Goal: Find specific page/section: Find specific page/section

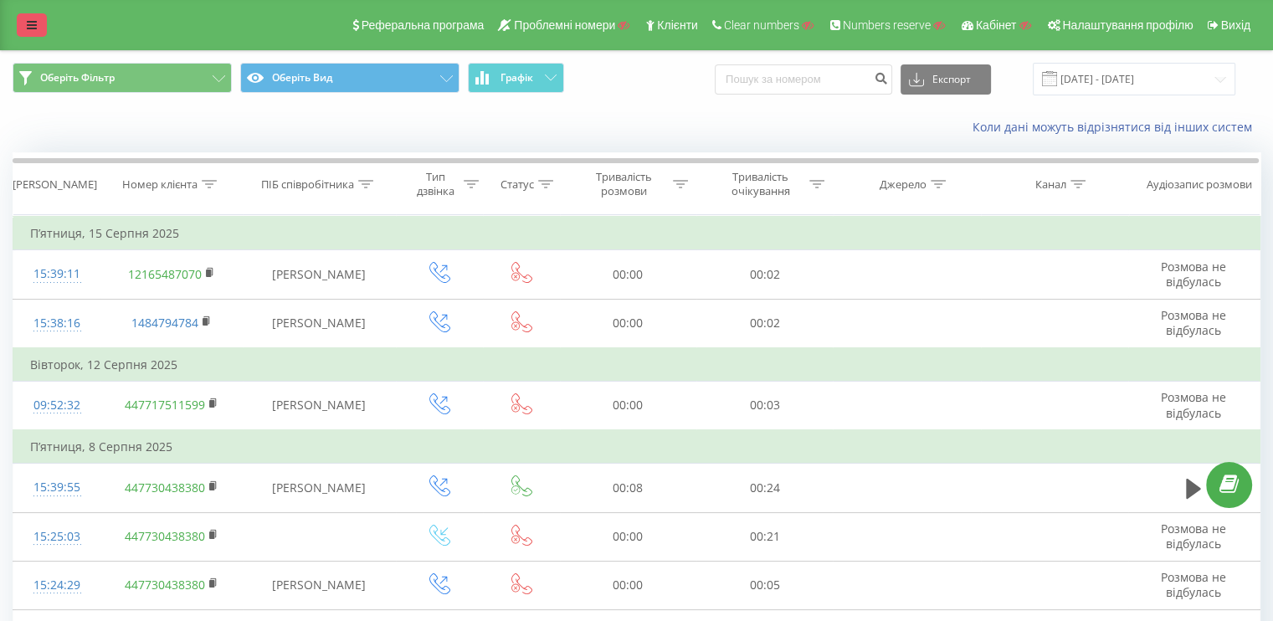
click at [39, 29] on link at bounding box center [32, 24] width 30 height 23
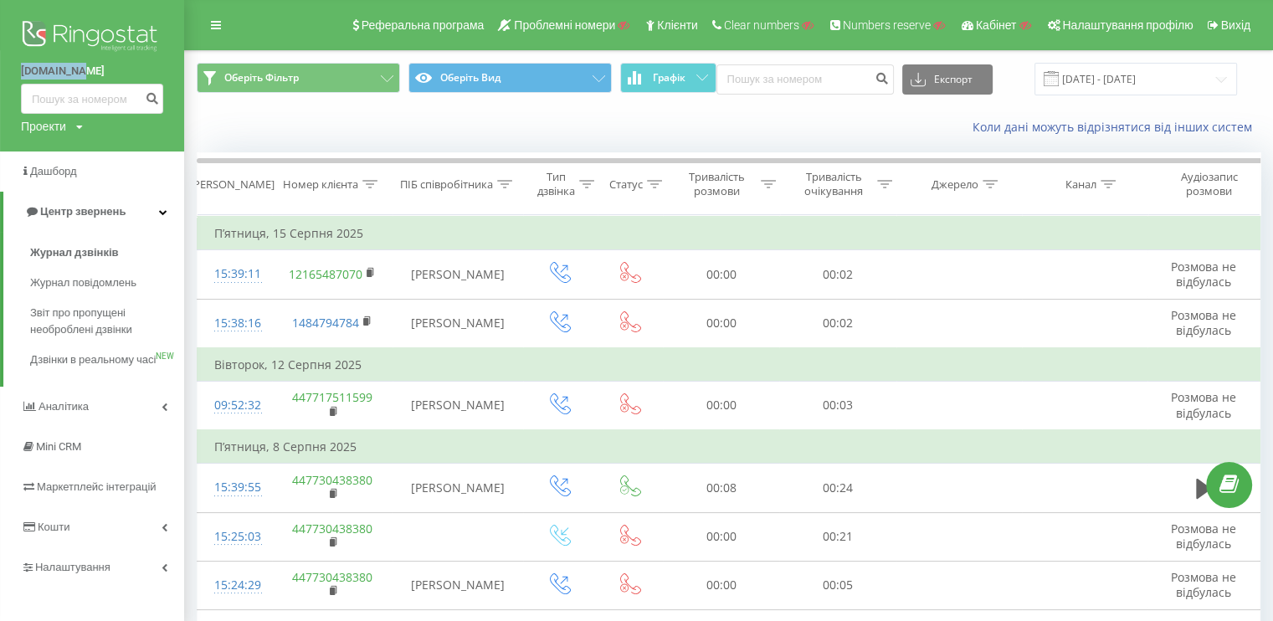
drag, startPoint x: 10, startPoint y: 72, endPoint x: 94, endPoint y: 75, distance: 83.8
click at [94, 75] on div "msystem.ua Проекти Пошук" at bounding box center [92, 75] width 184 height 151
copy link "msystem.ua"
